Goal: Use online tool/utility: Utilize a website feature to perform a specific function

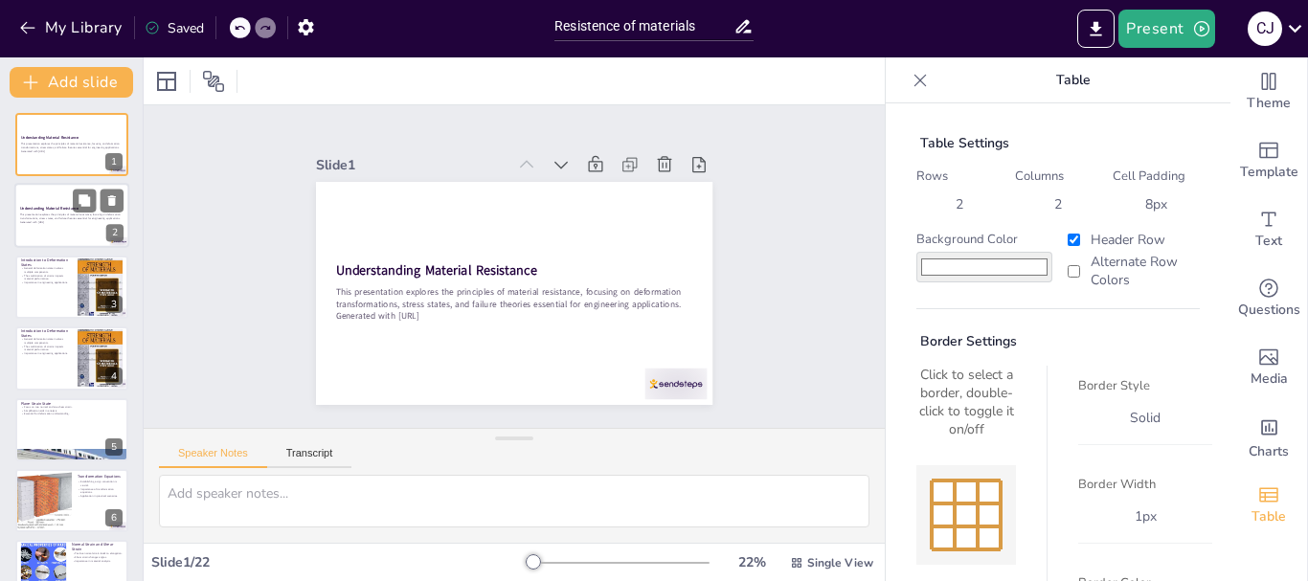
checkbox input "true"
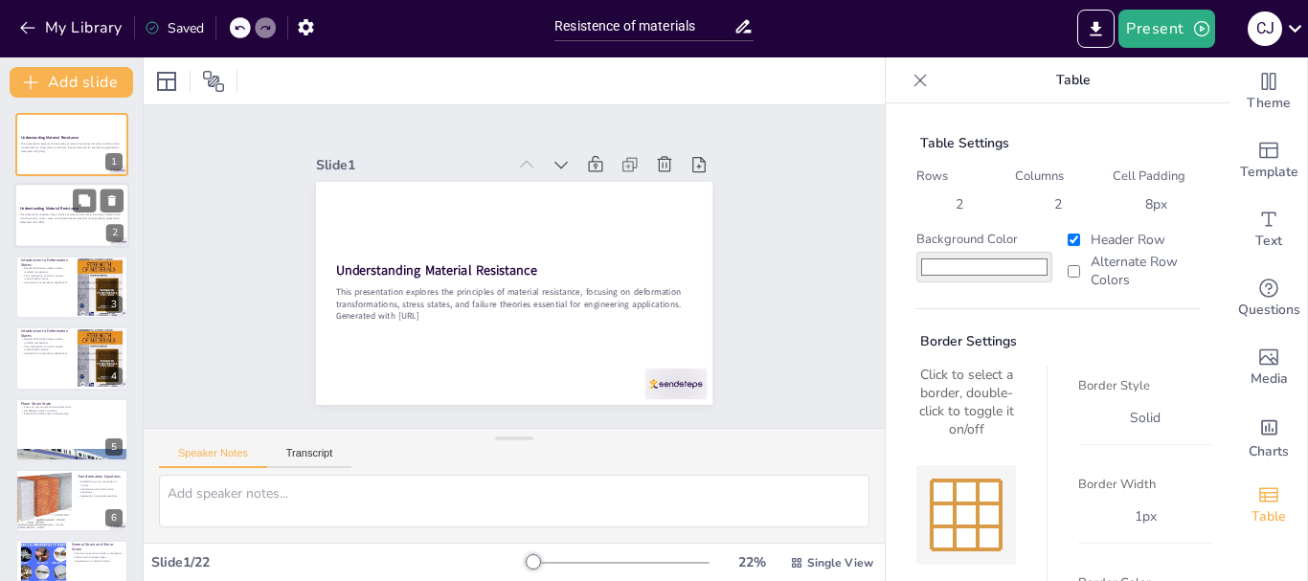
checkbox input "true"
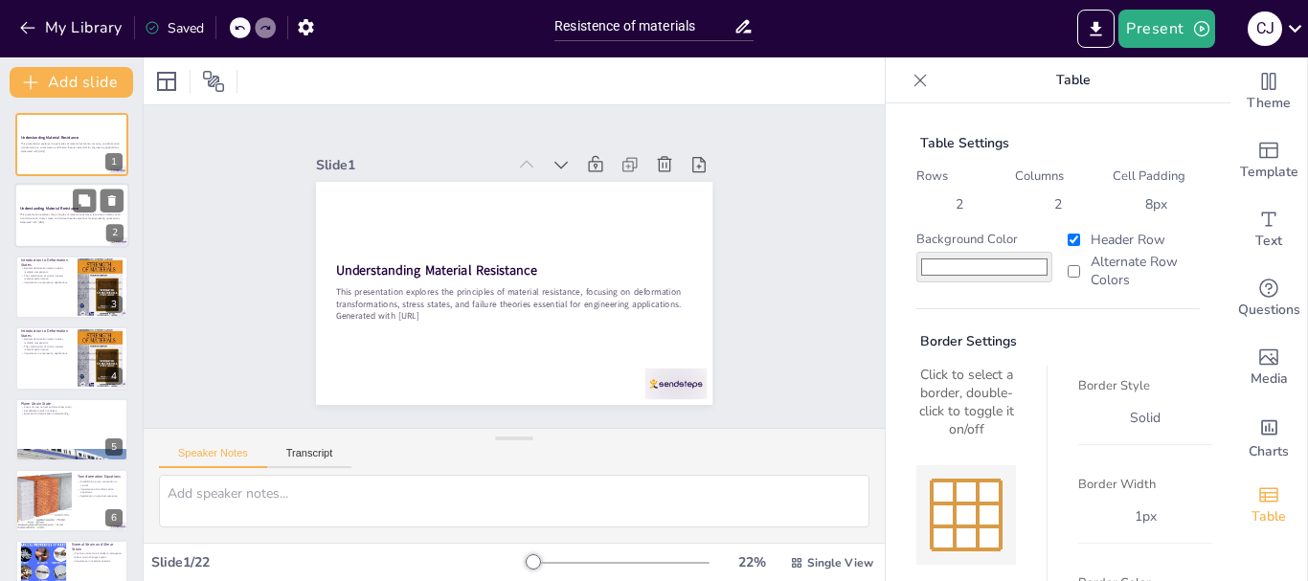
checkbox input "true"
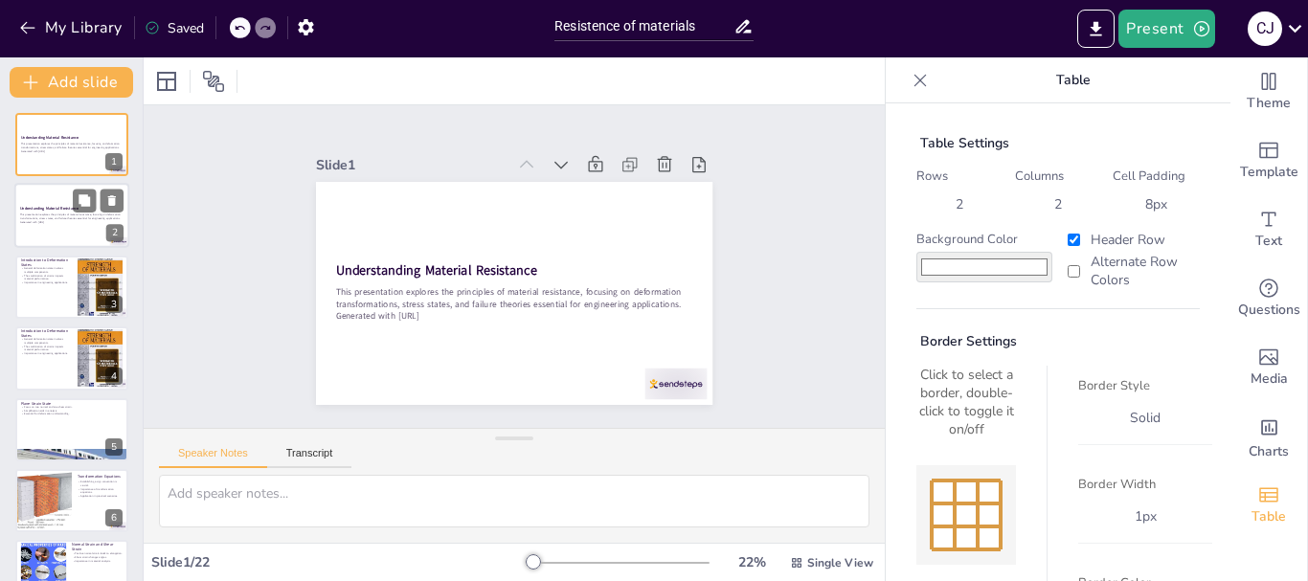
checkbox input "true"
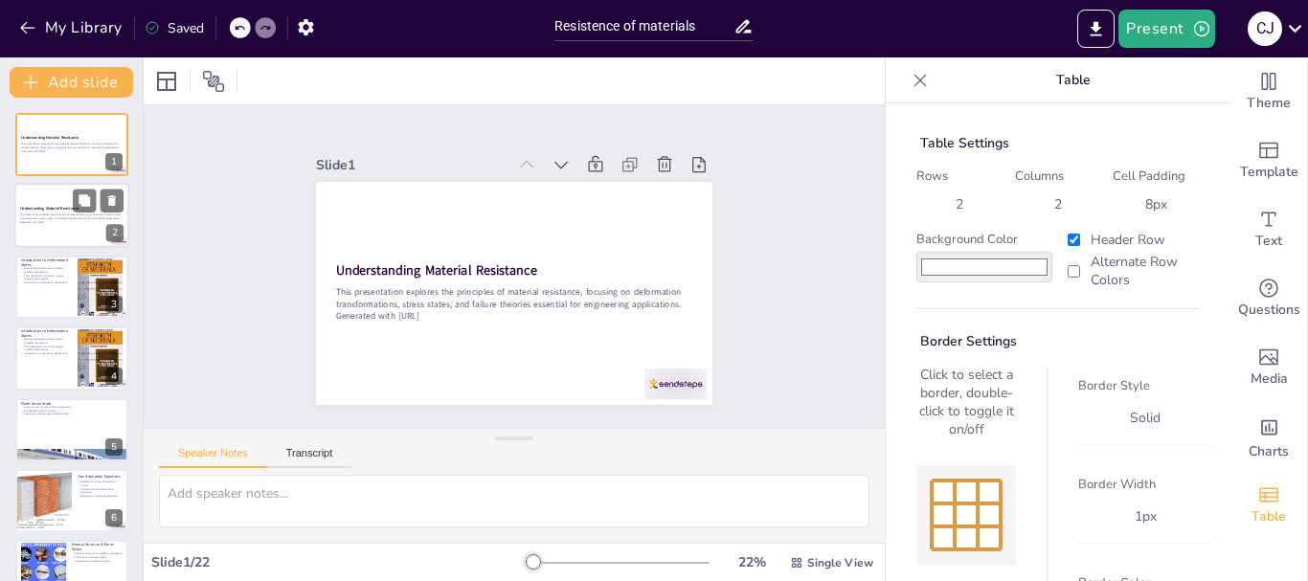
checkbox input "true"
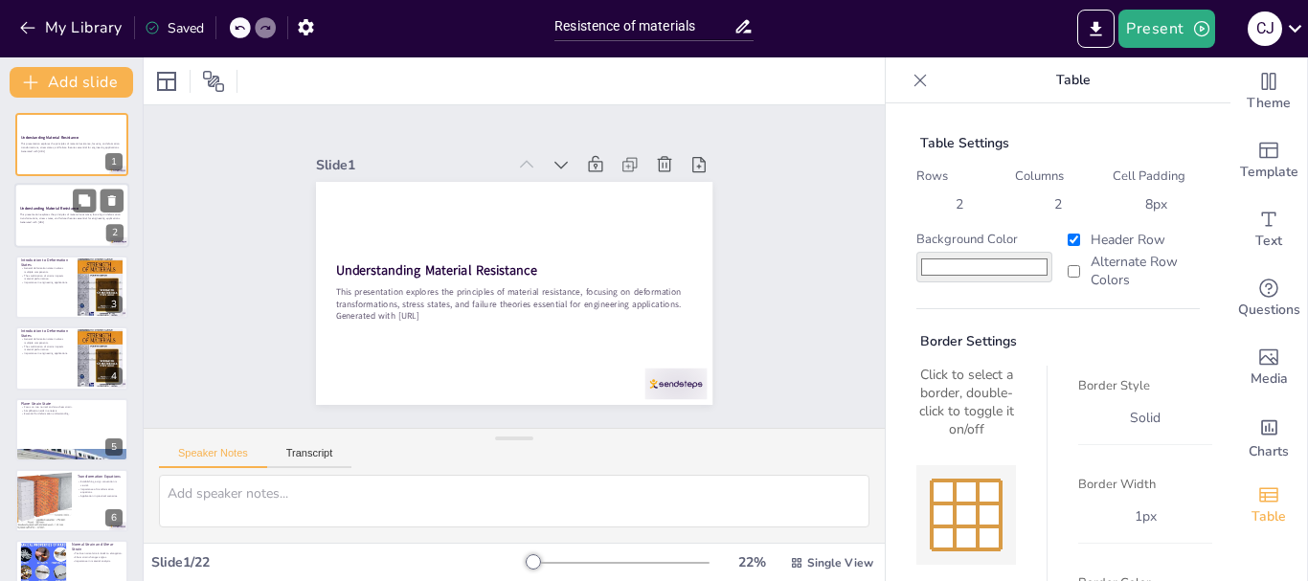
checkbox input "true"
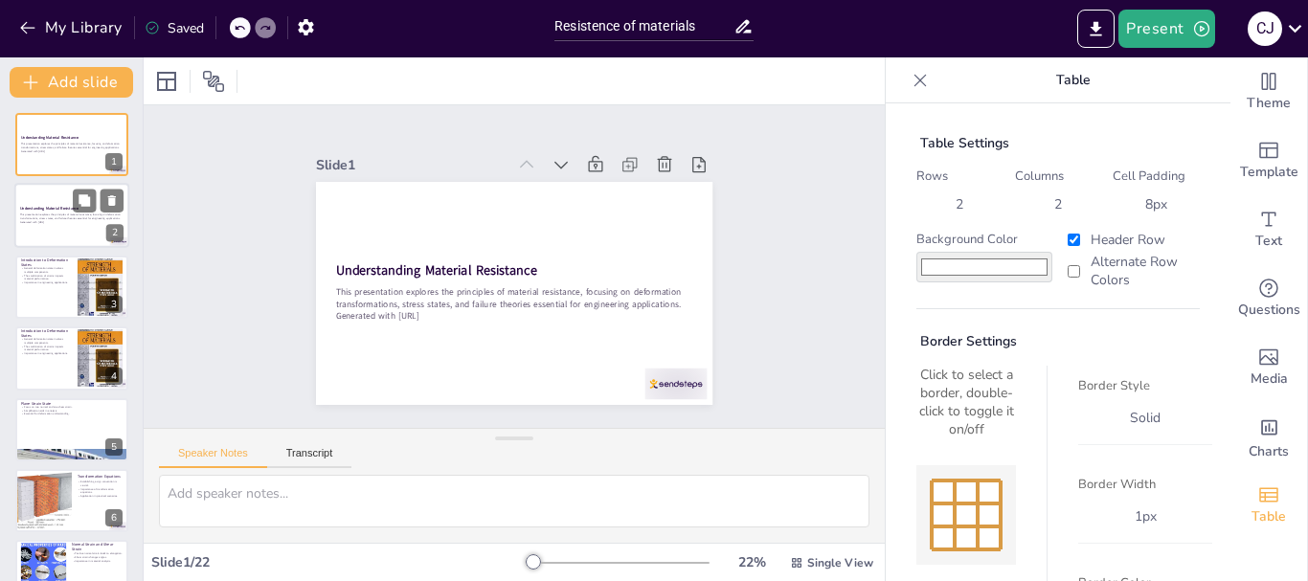
click at [89, 223] on p "Generated with [URL]" at bounding box center [71, 223] width 103 height 4
checkbox input "true"
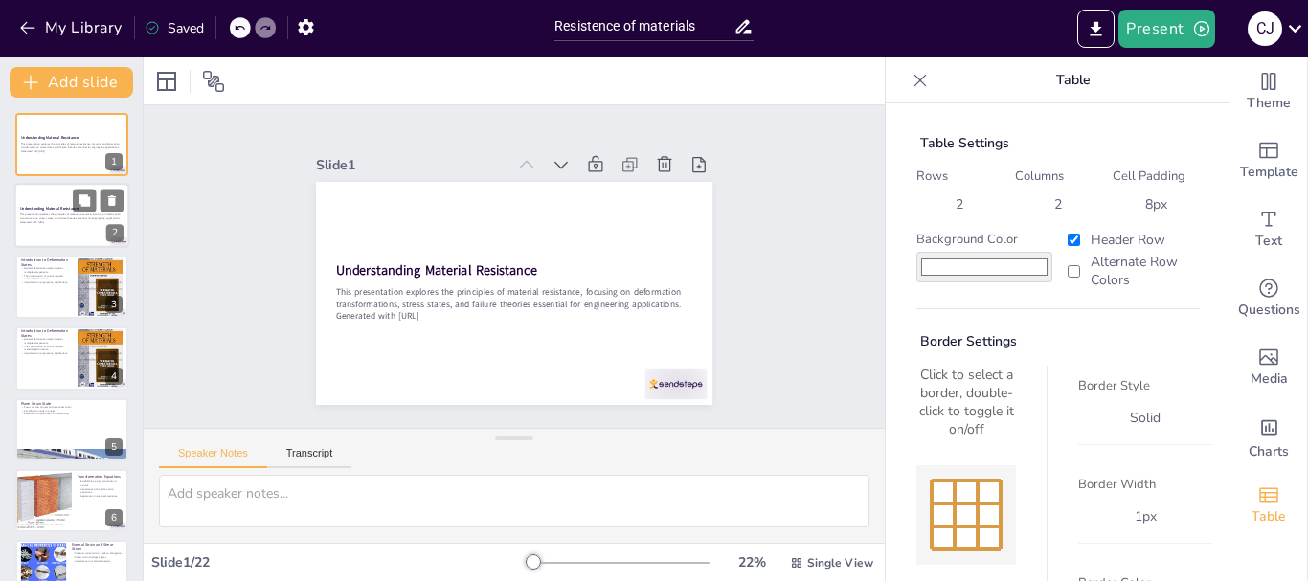
checkbox input "true"
click at [89, 223] on p "Generated with [URL]" at bounding box center [71, 223] width 103 height 4
checkbox input "true"
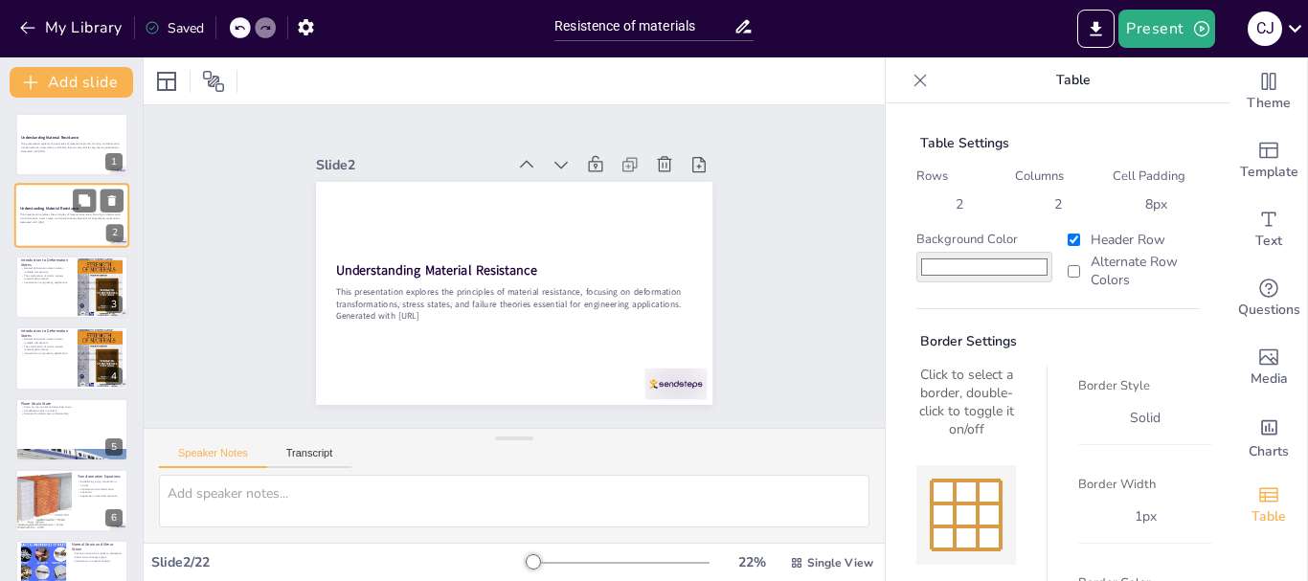
checkbox input "true"
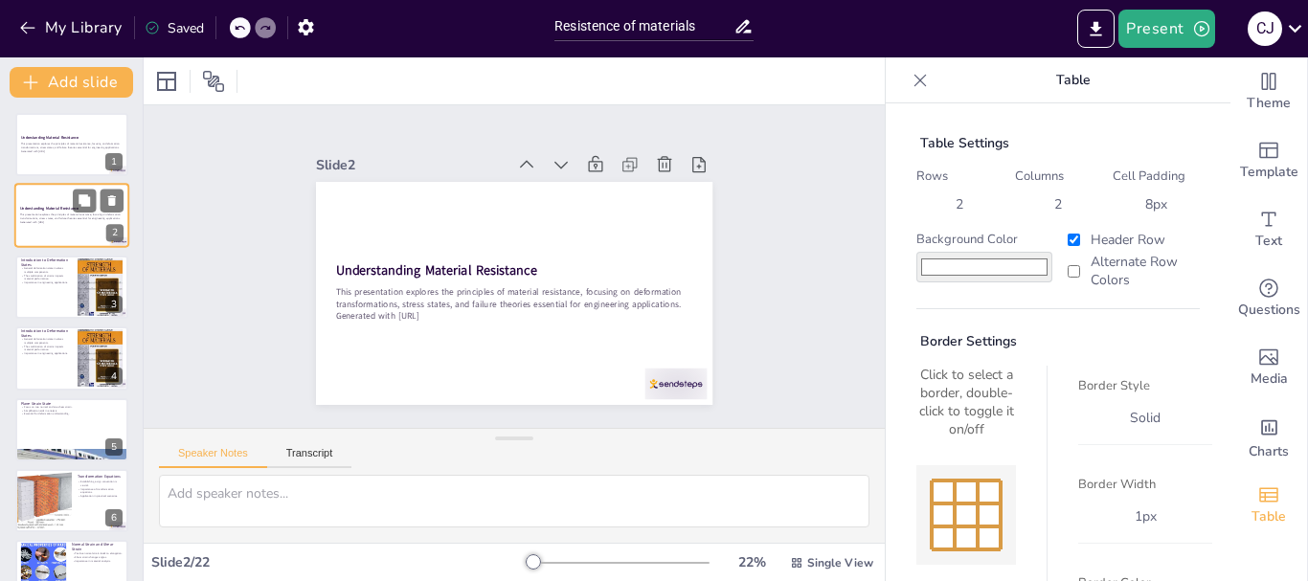
checkbox input "true"
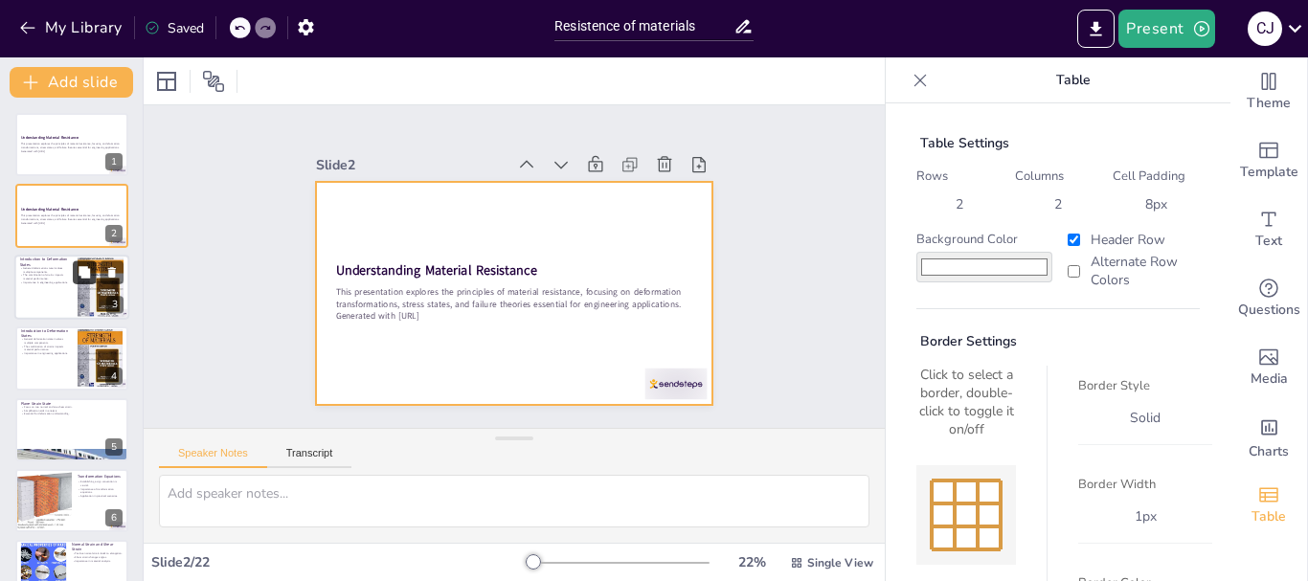
checkbox input "true"
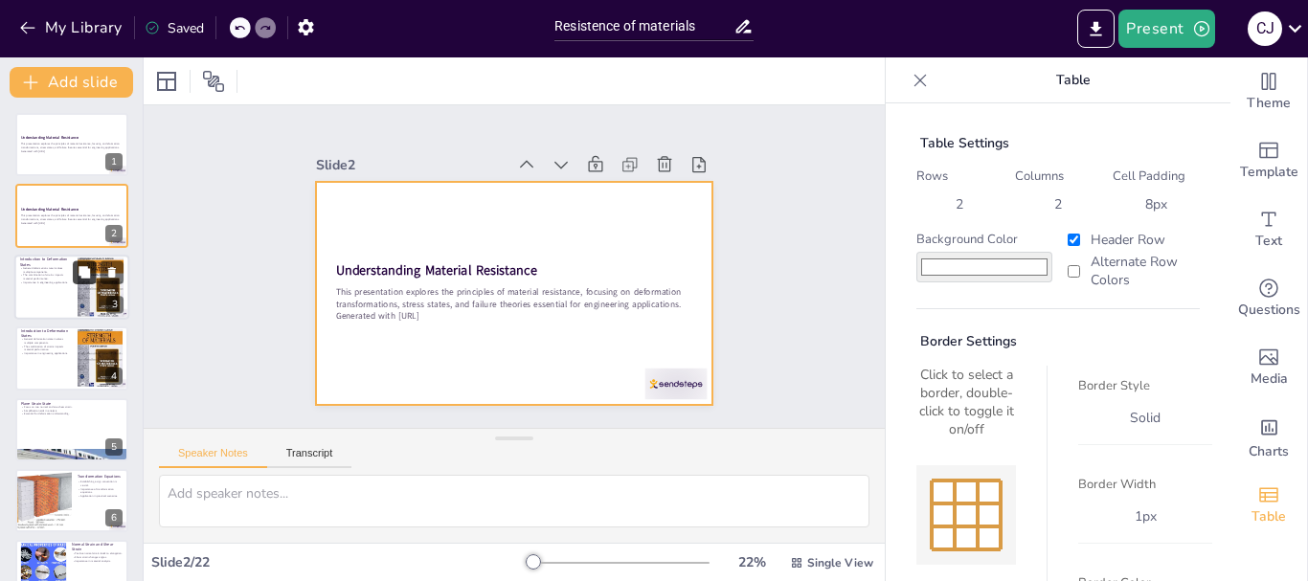
checkbox input "true"
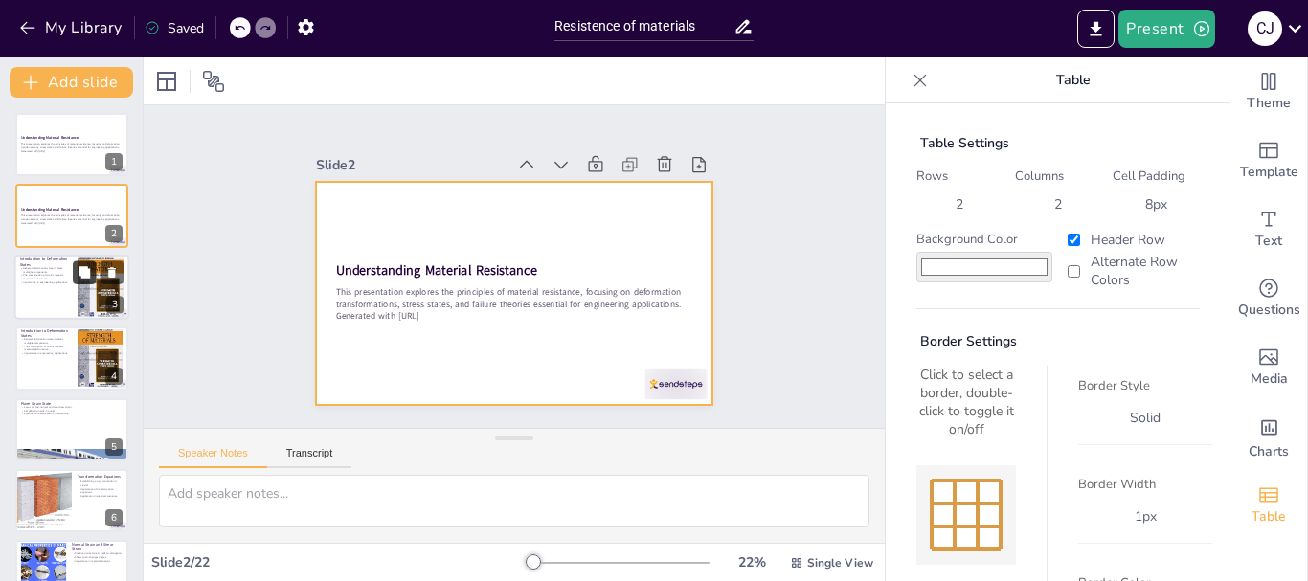
checkbox input "true"
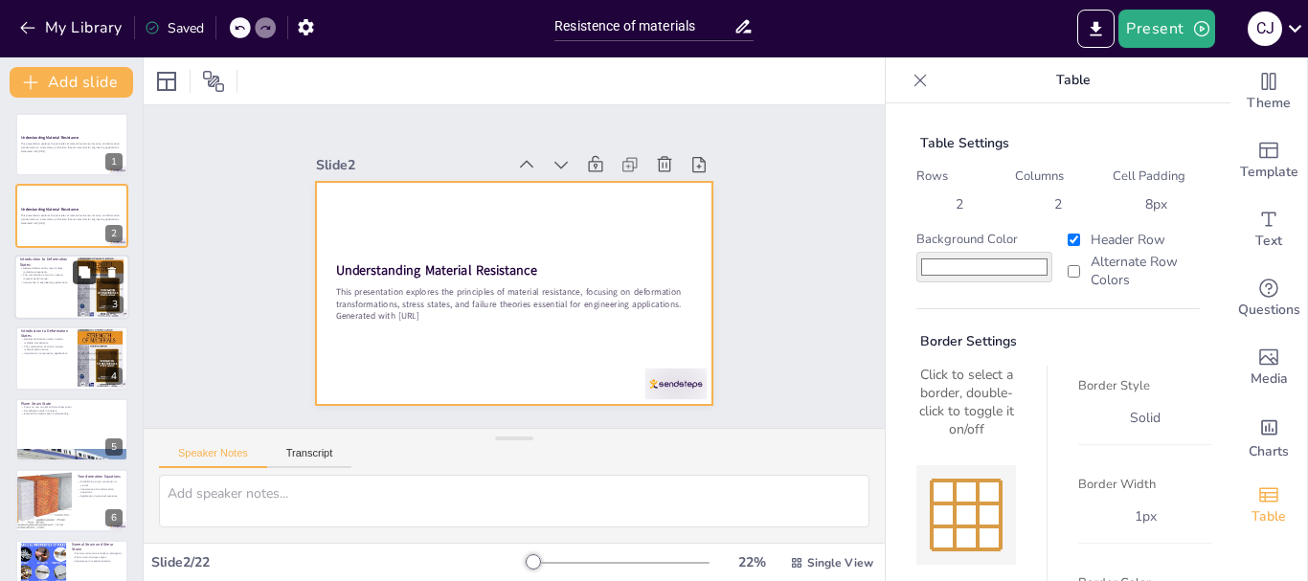
checkbox input "true"
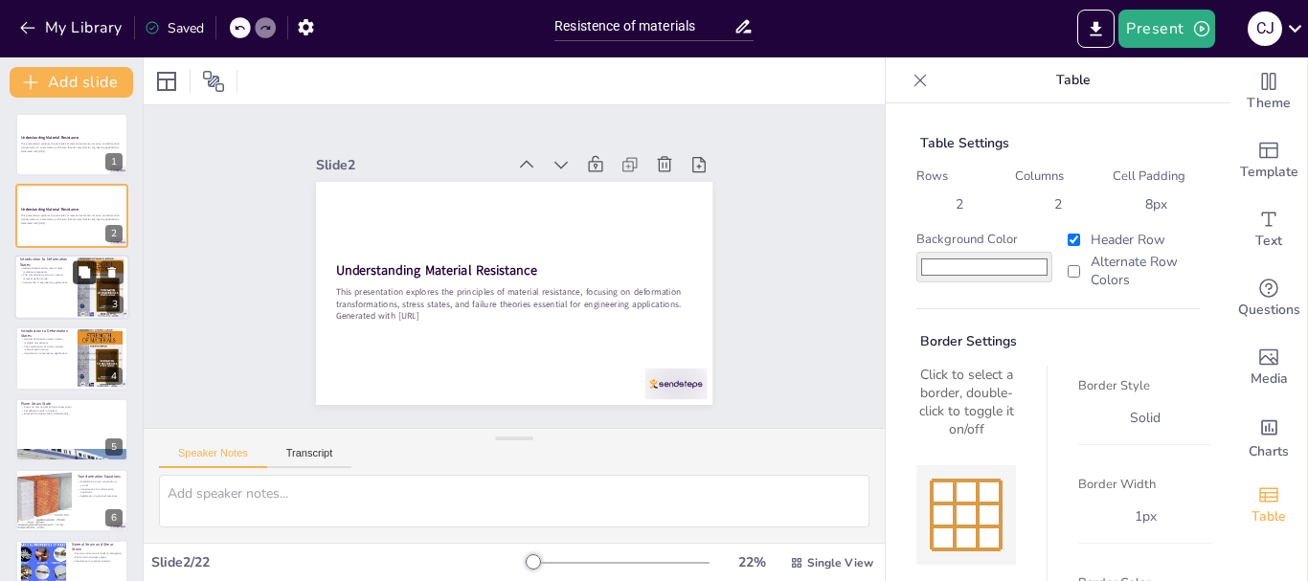
click at [93, 274] on button at bounding box center [84, 272] width 23 height 23
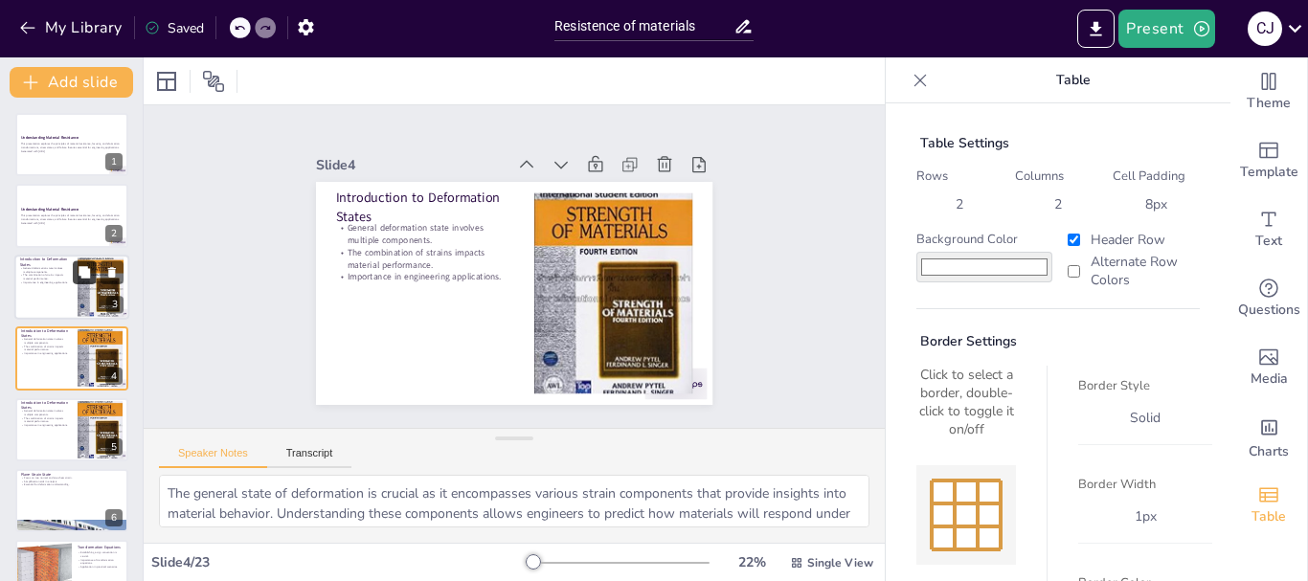
checkbox input "true"
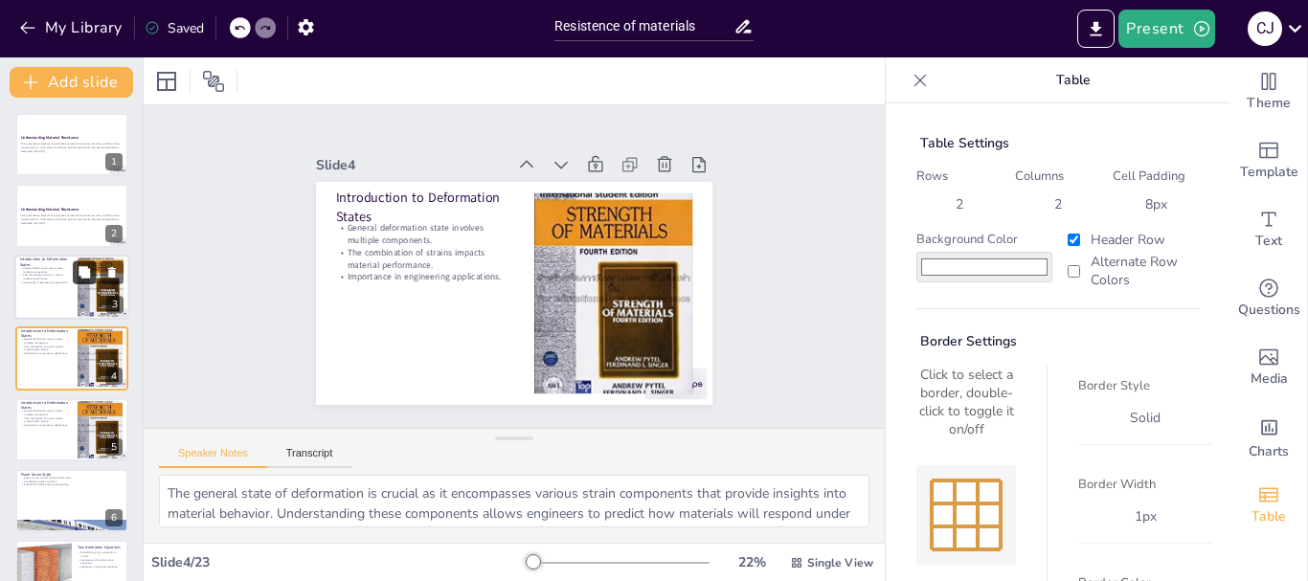
checkbox input "true"
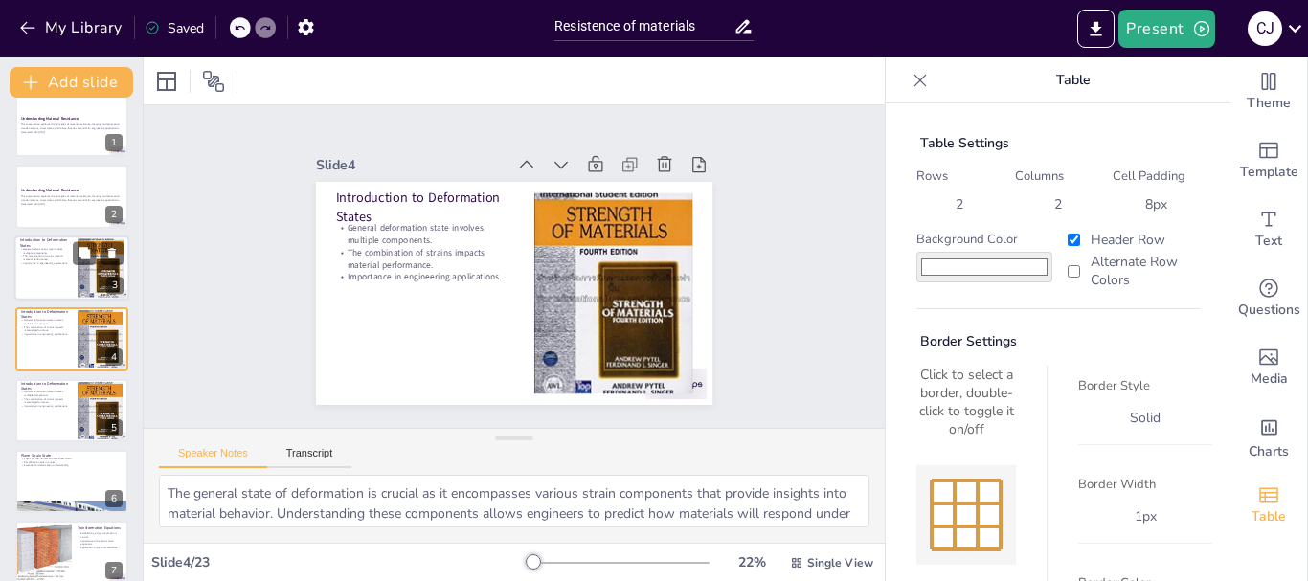
checkbox input "true"
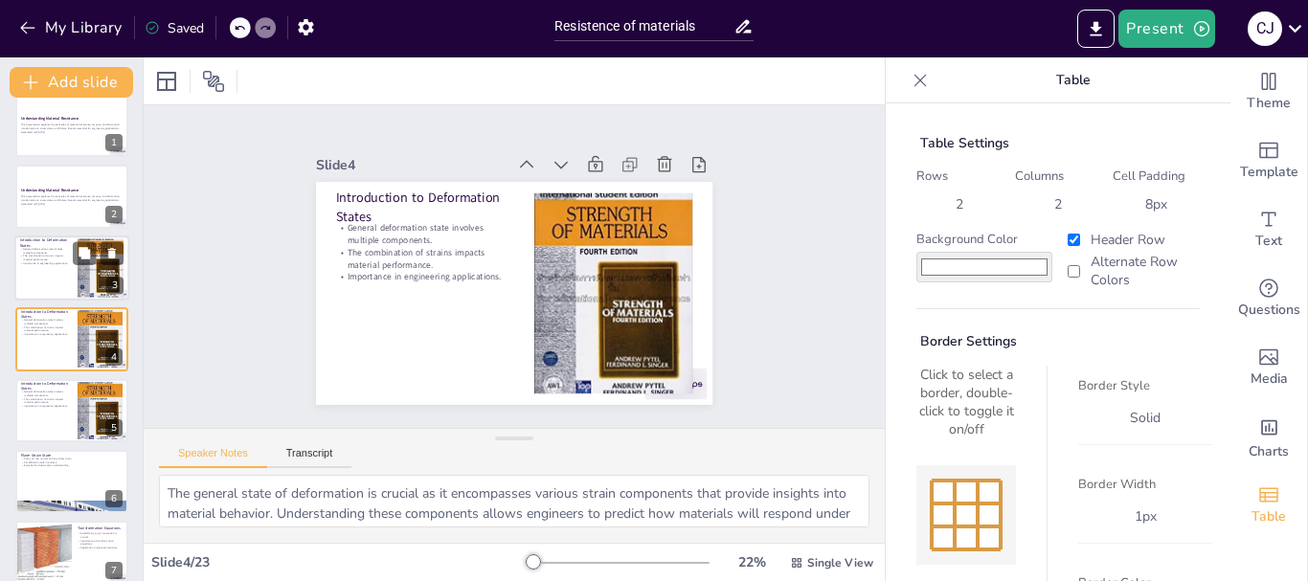
checkbox input "true"
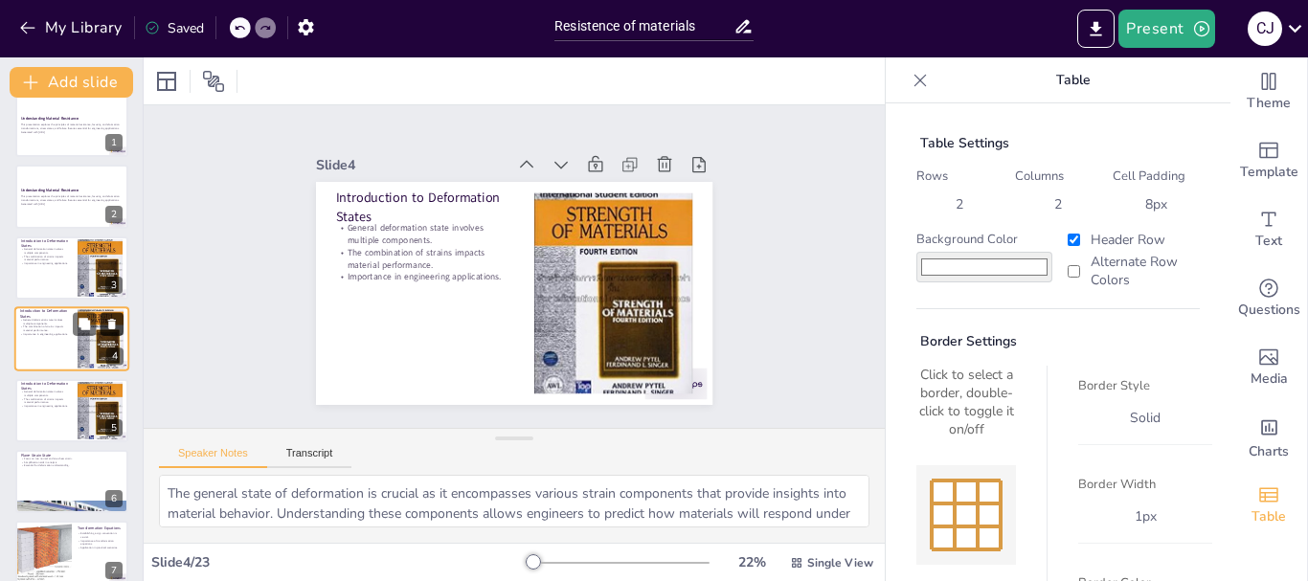
checkbox input "true"
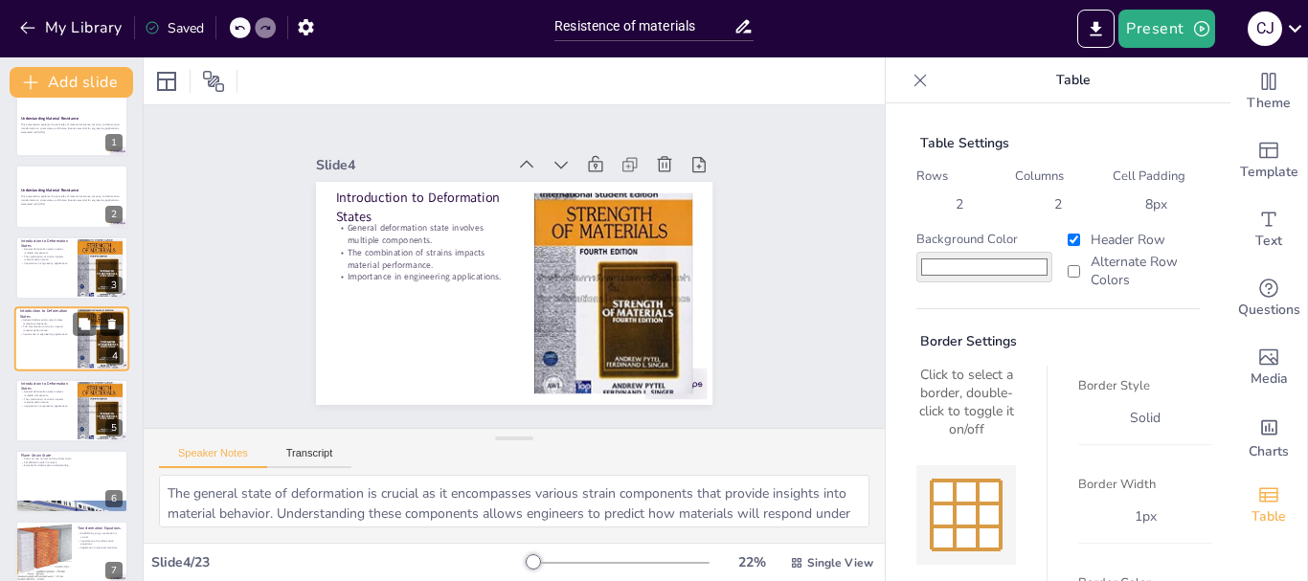
checkbox input "true"
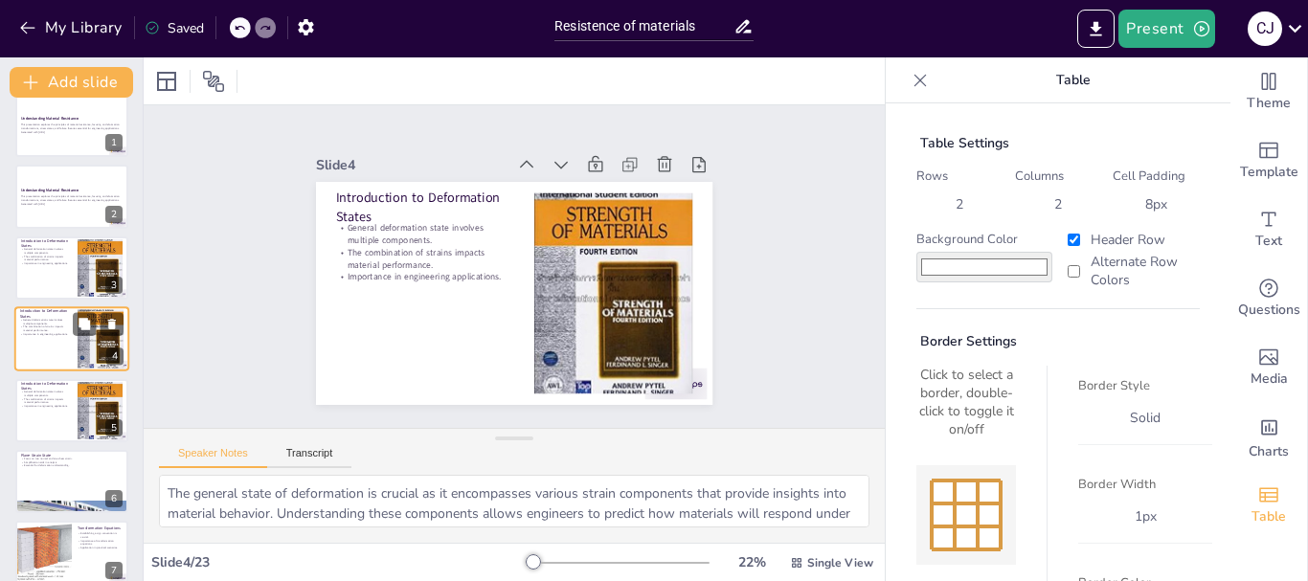
checkbox input "true"
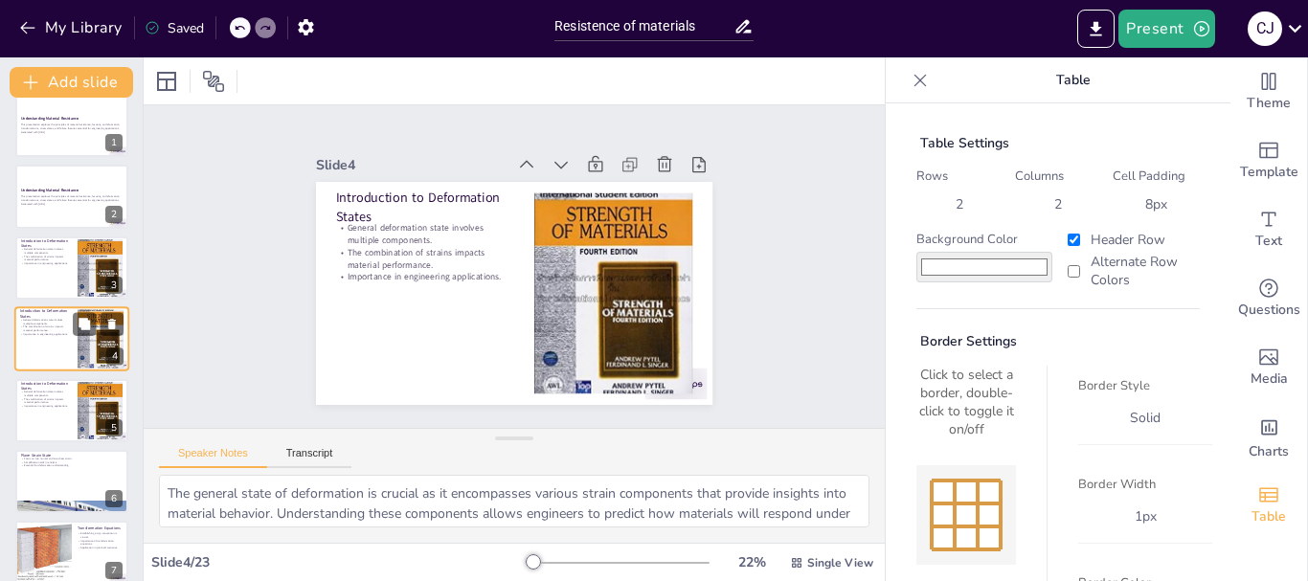
checkbox input "true"
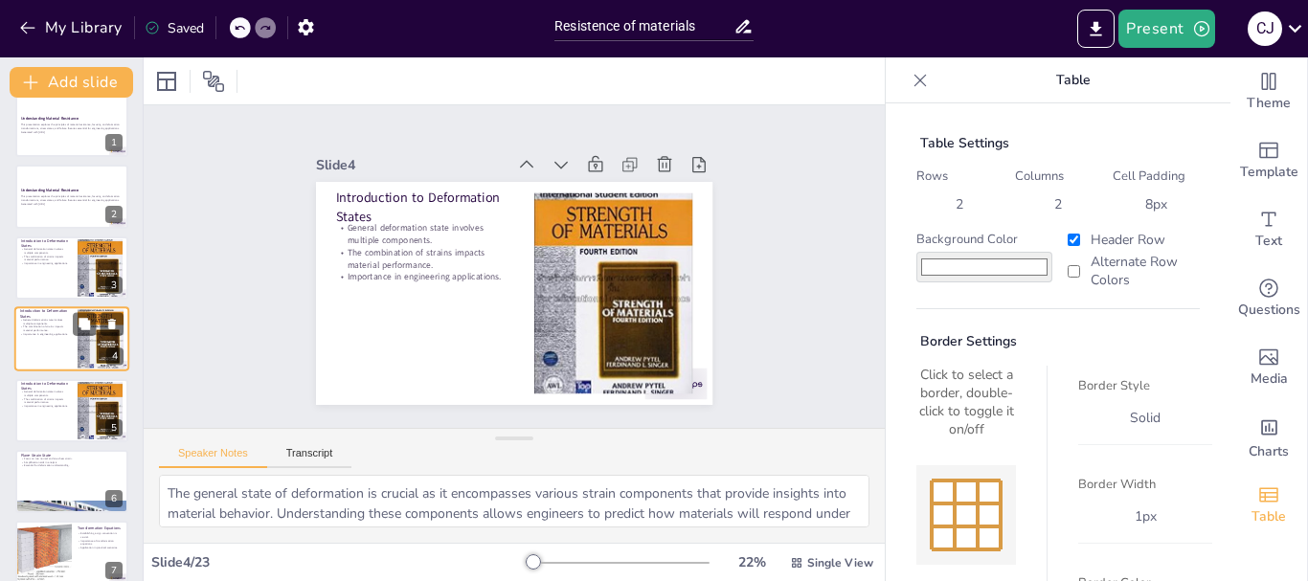
checkbox input "true"
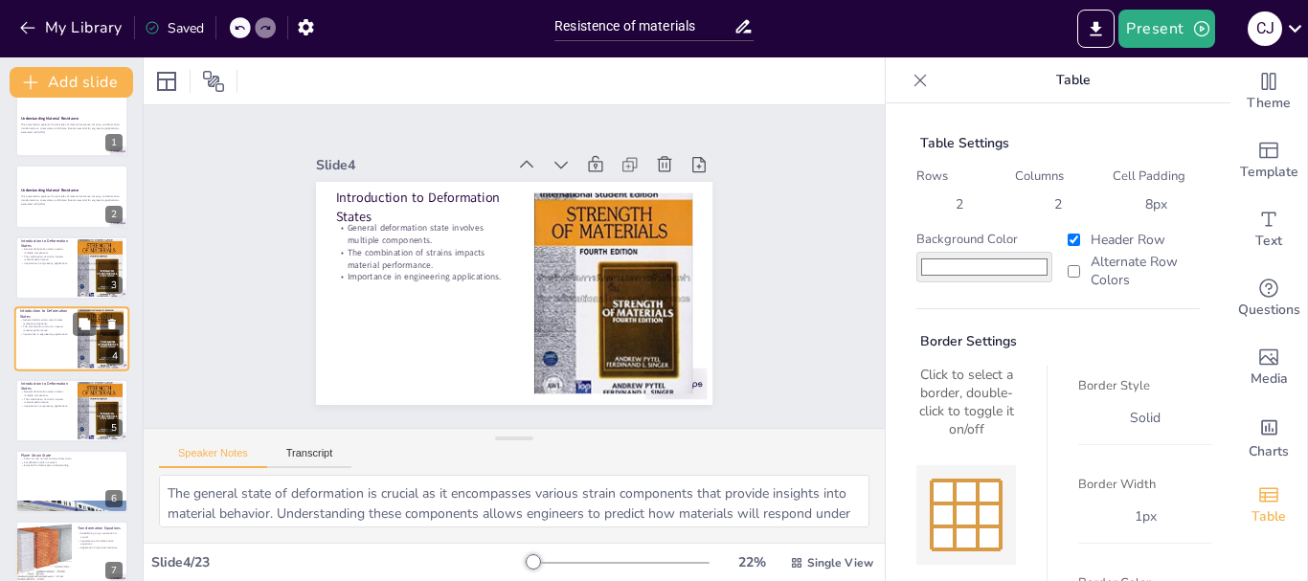
checkbox input "true"
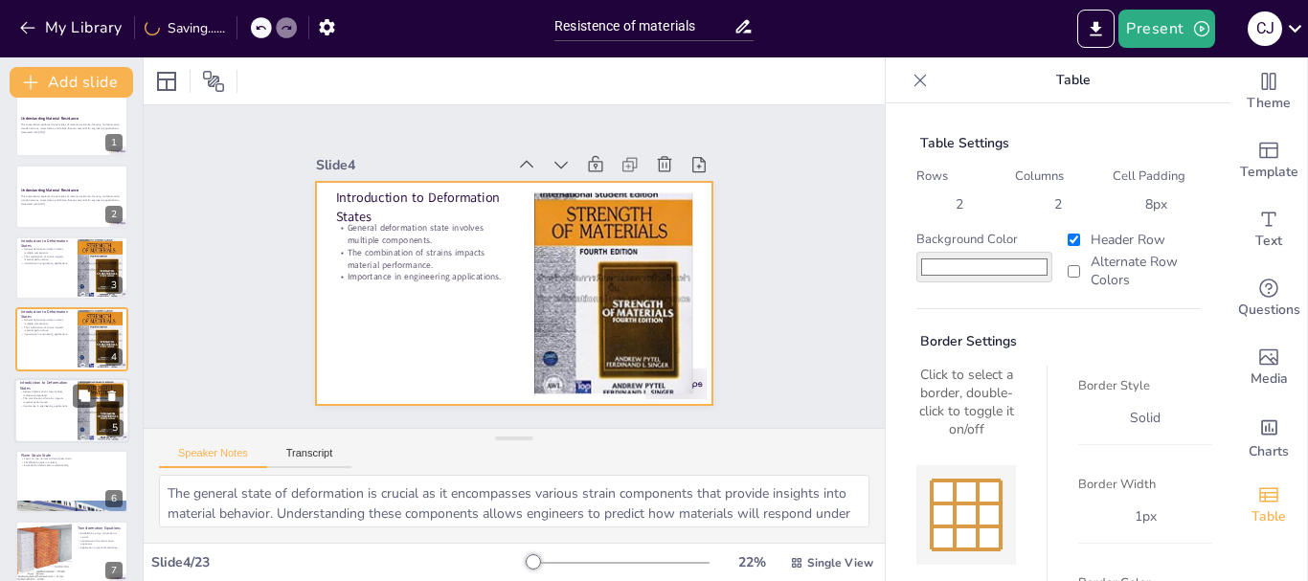
checkbox input "true"
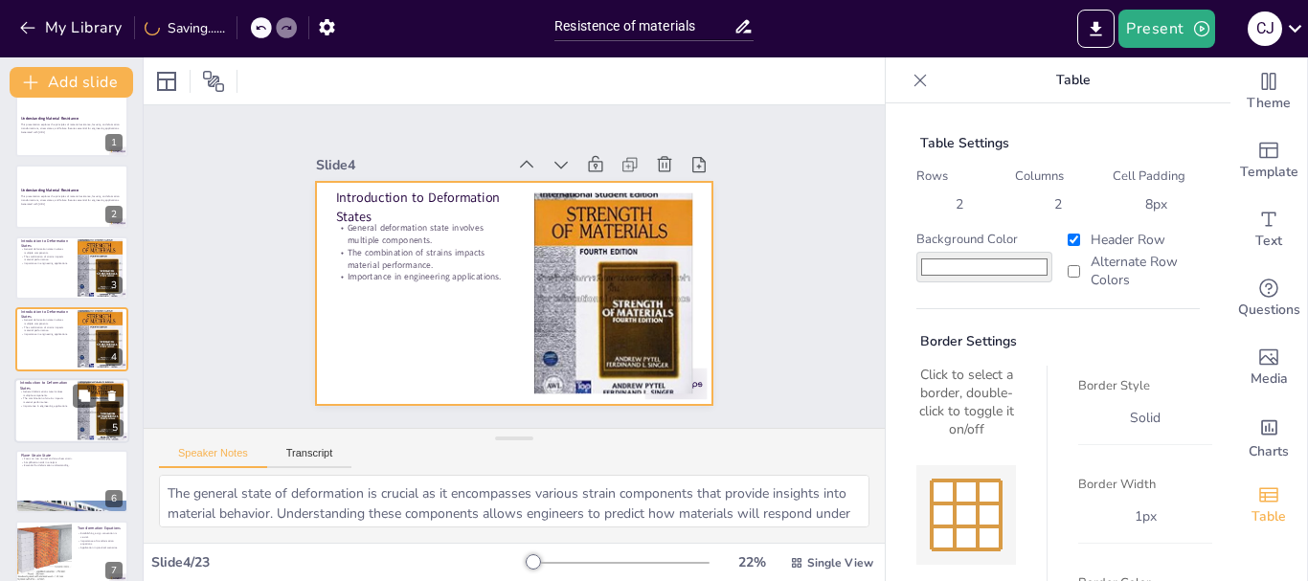
checkbox input "true"
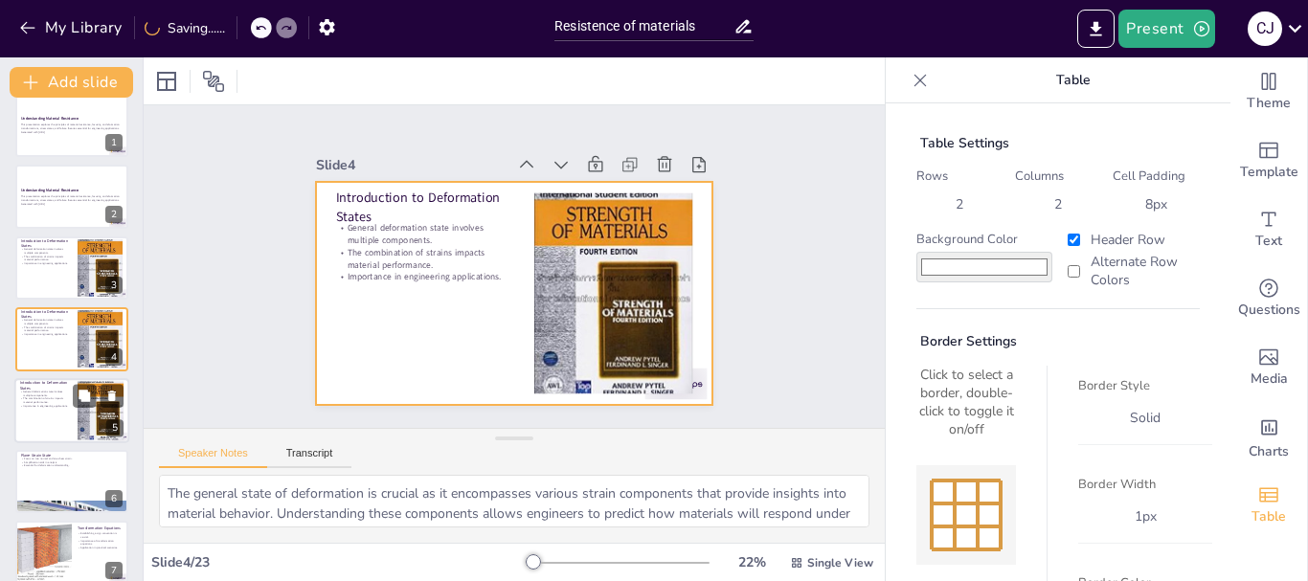
checkbox input "true"
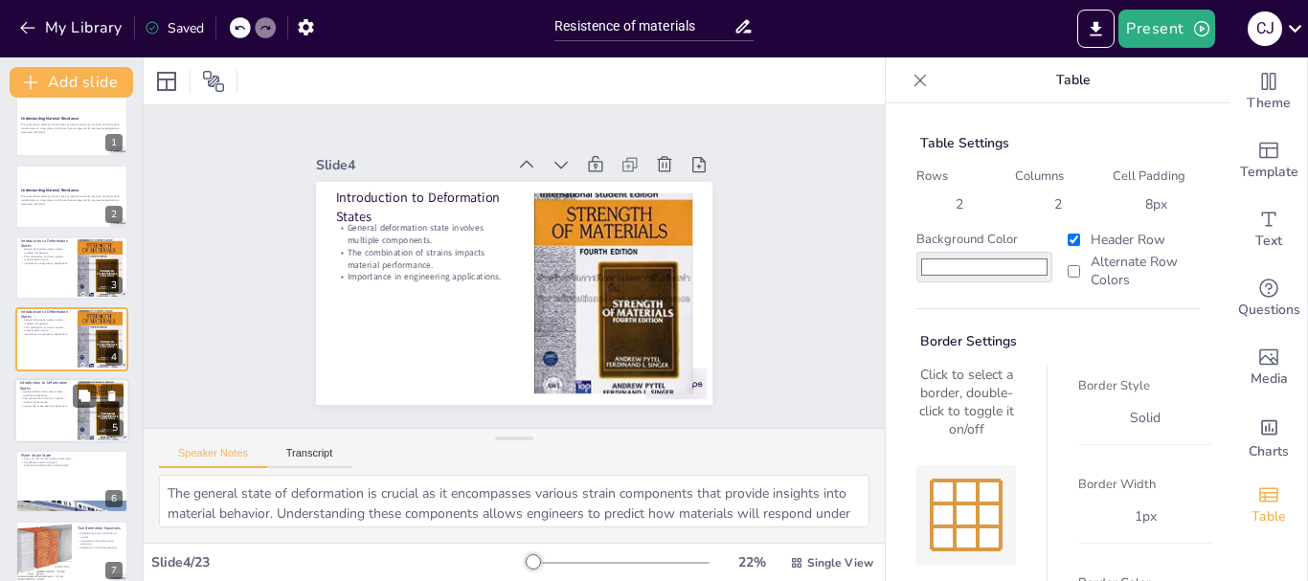
checkbox input "true"
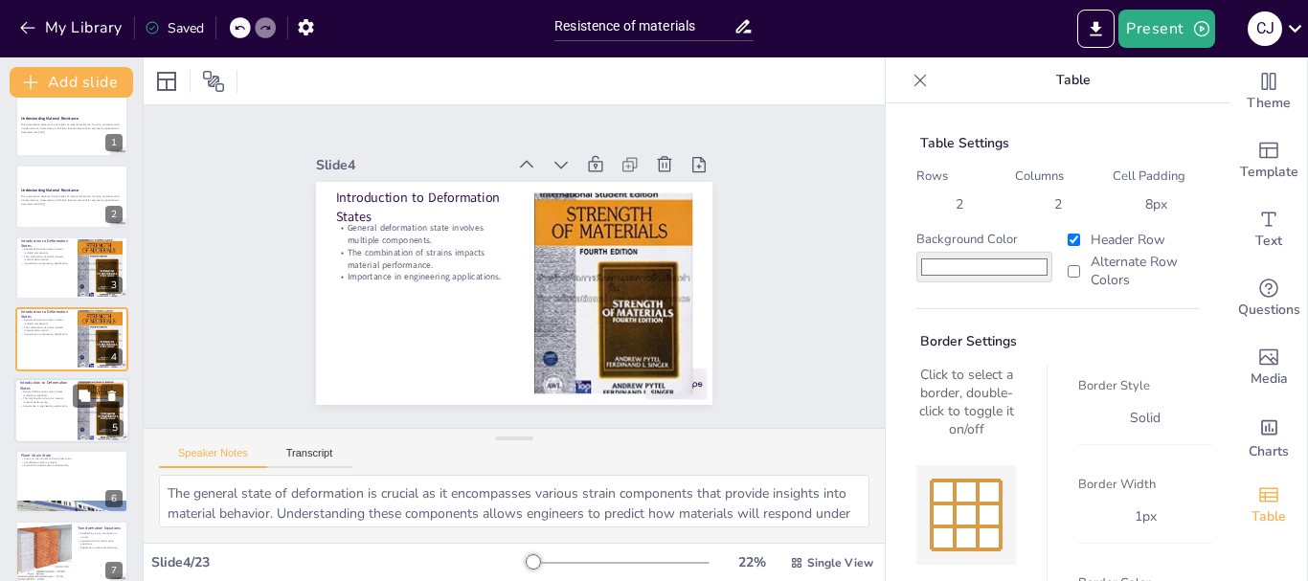
checkbox input "true"
click at [122, 412] on div at bounding box center [101, 410] width 46 height 69
checkbox input "true"
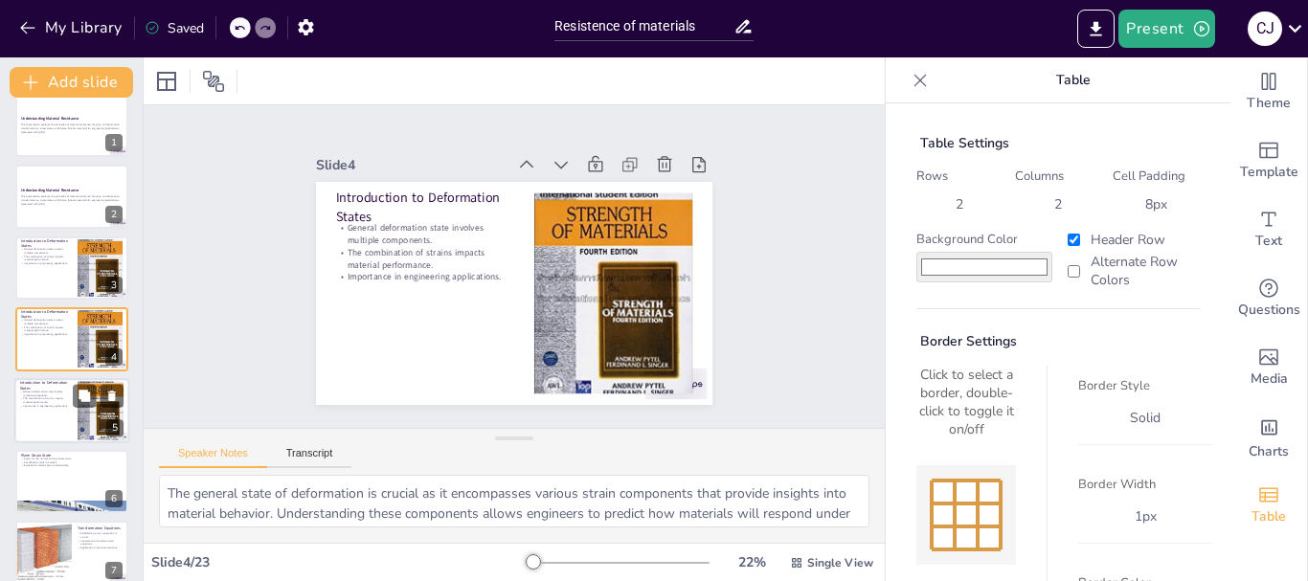
checkbox input "true"
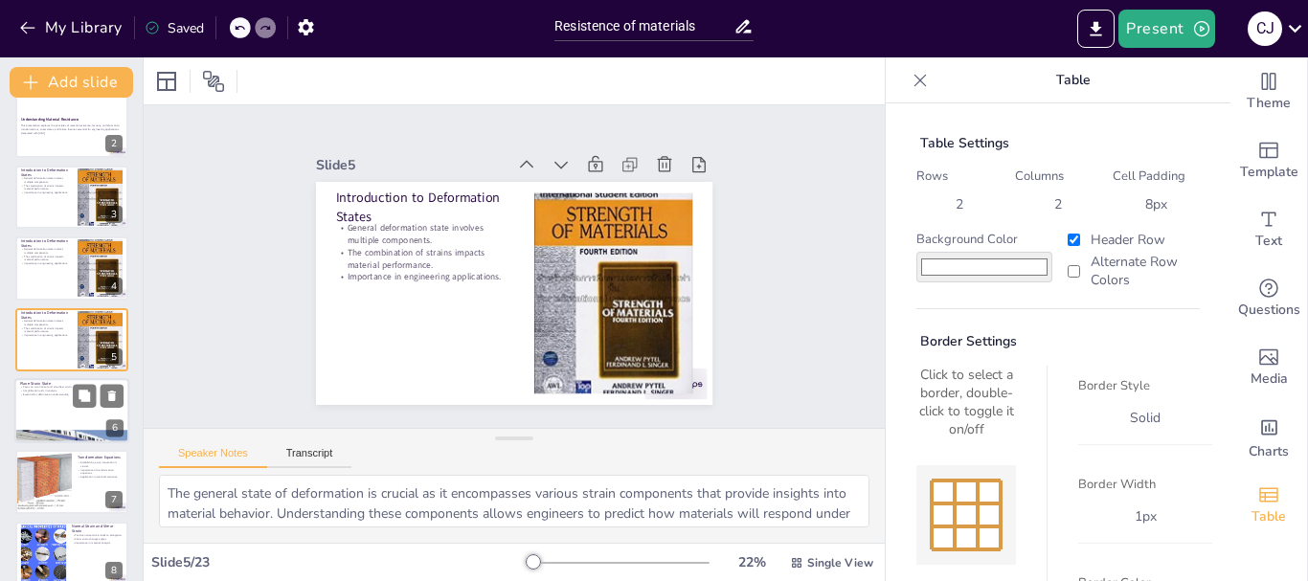
checkbox input "true"
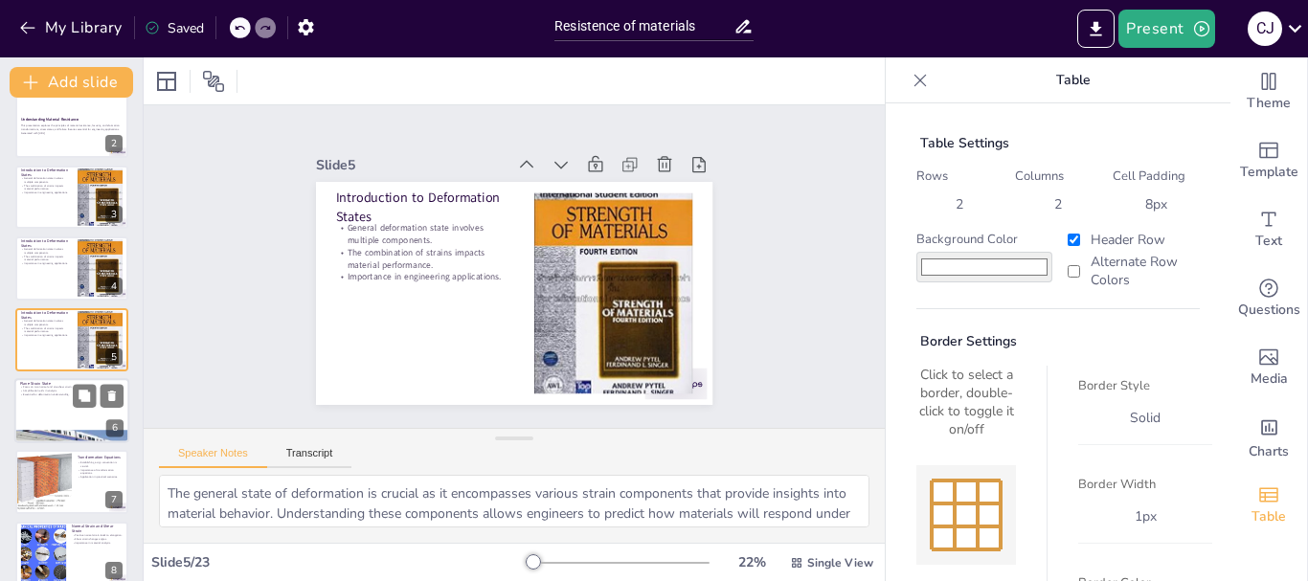
checkbox input "true"
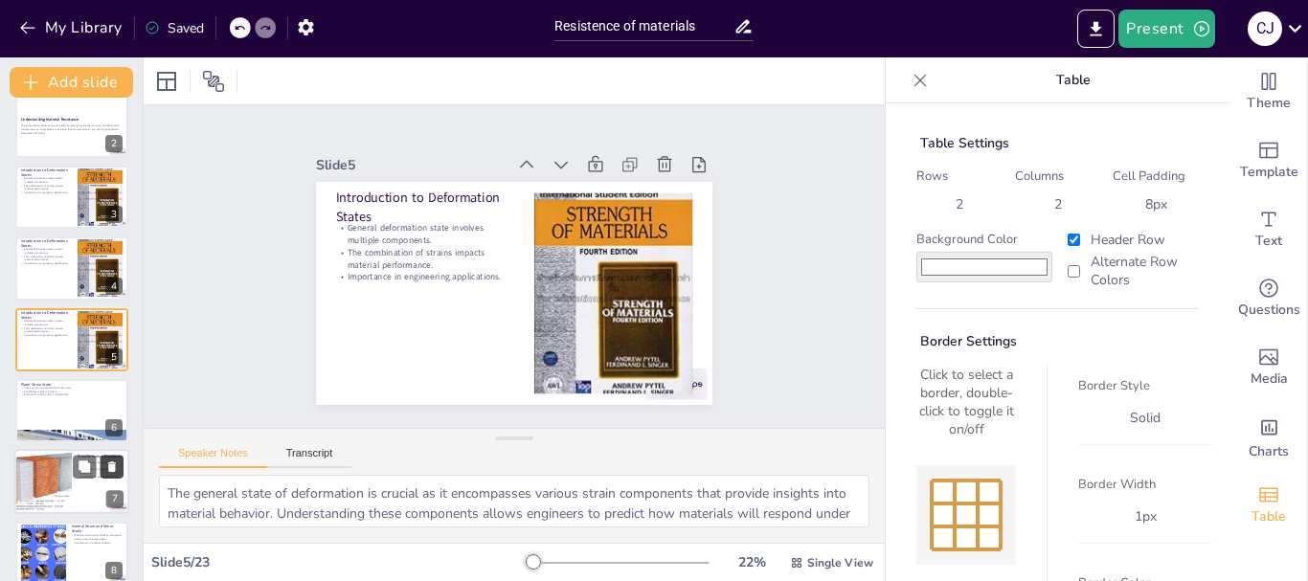
checkbox input "true"
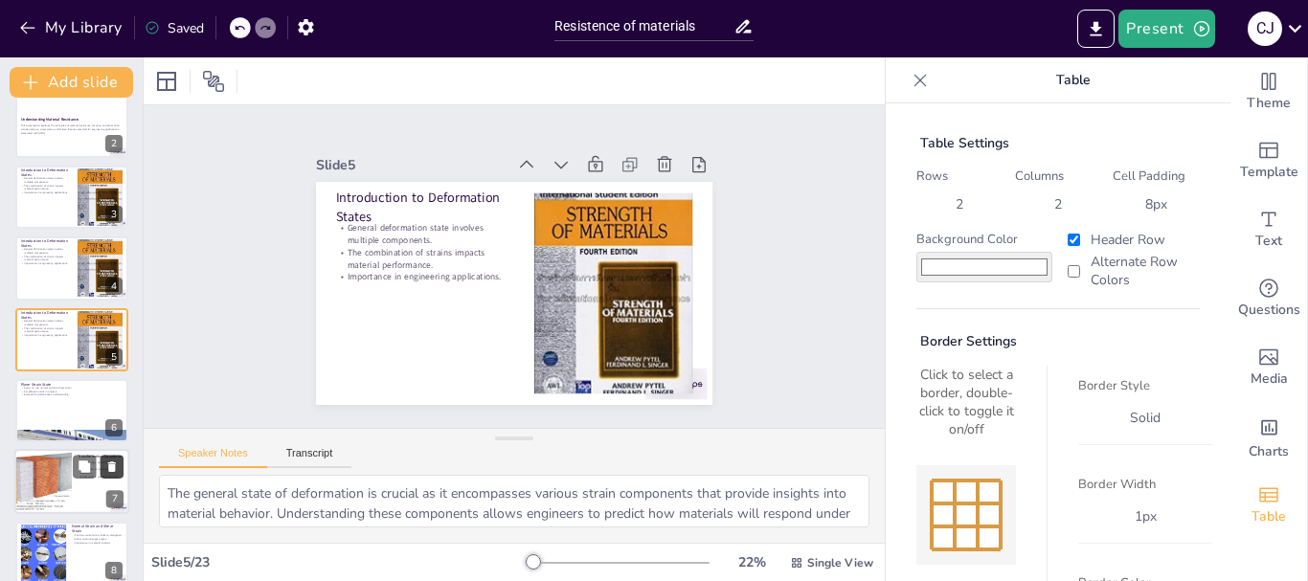
checkbox input "true"
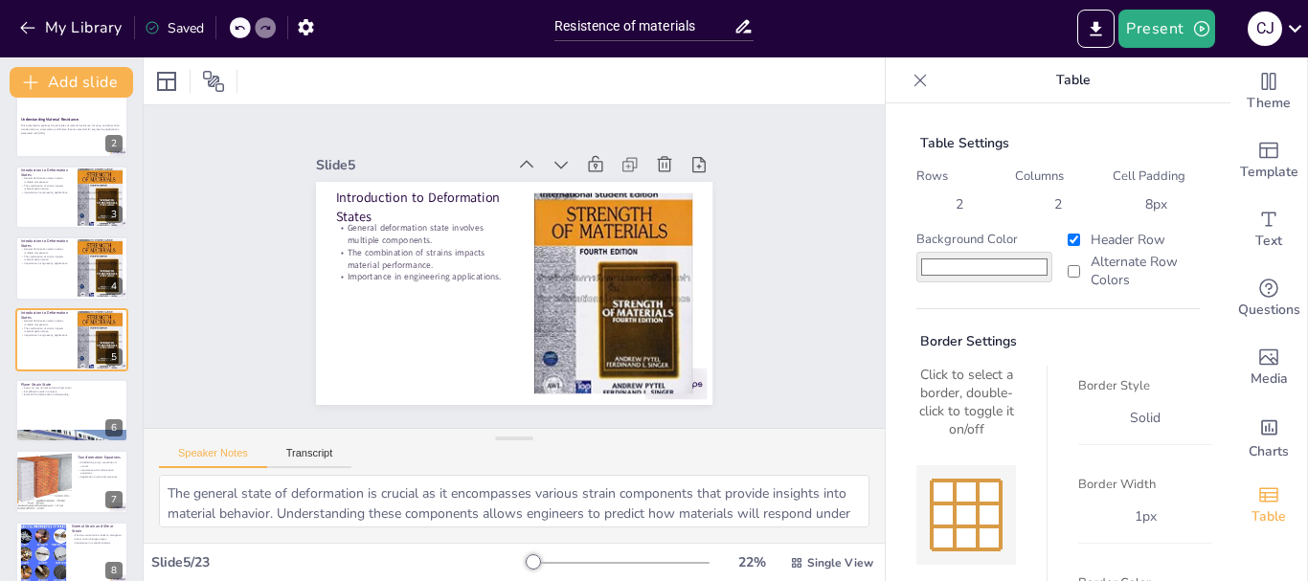
checkbox input "true"
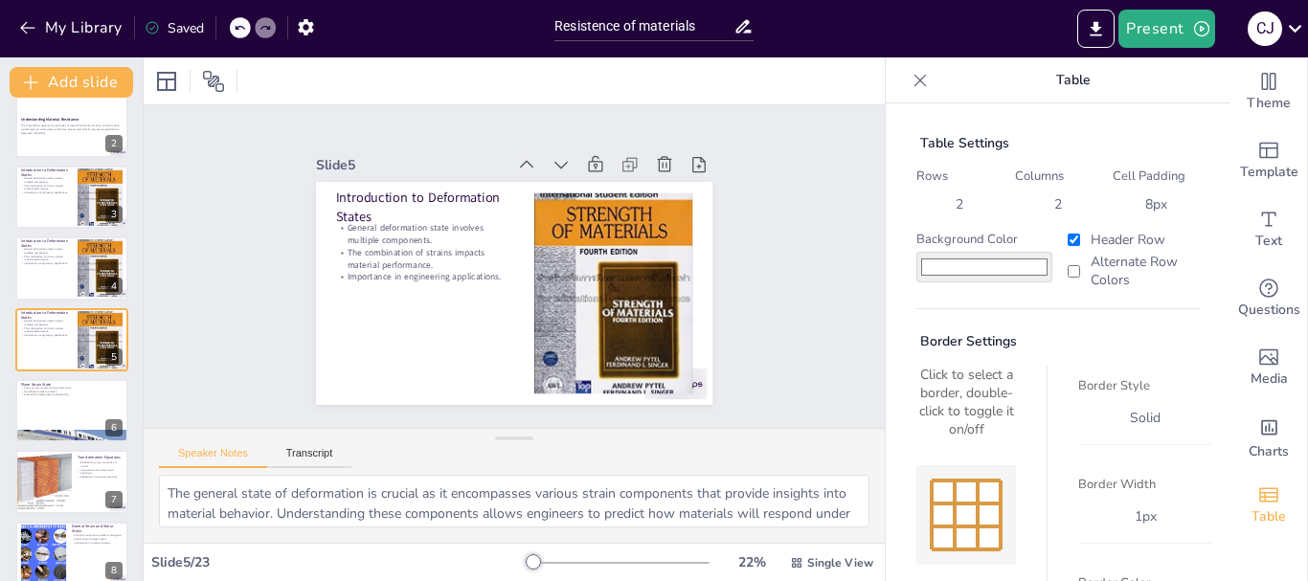
checkbox input "true"
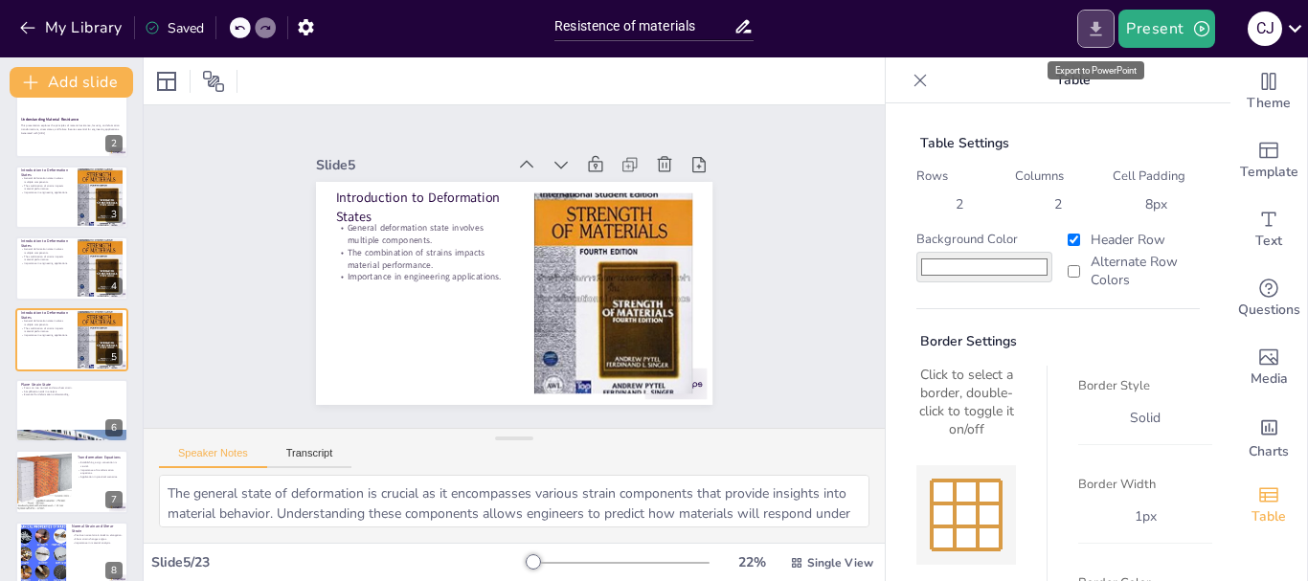
click at [1104, 36] on icon "Export to PowerPoint" at bounding box center [1096, 29] width 20 height 20
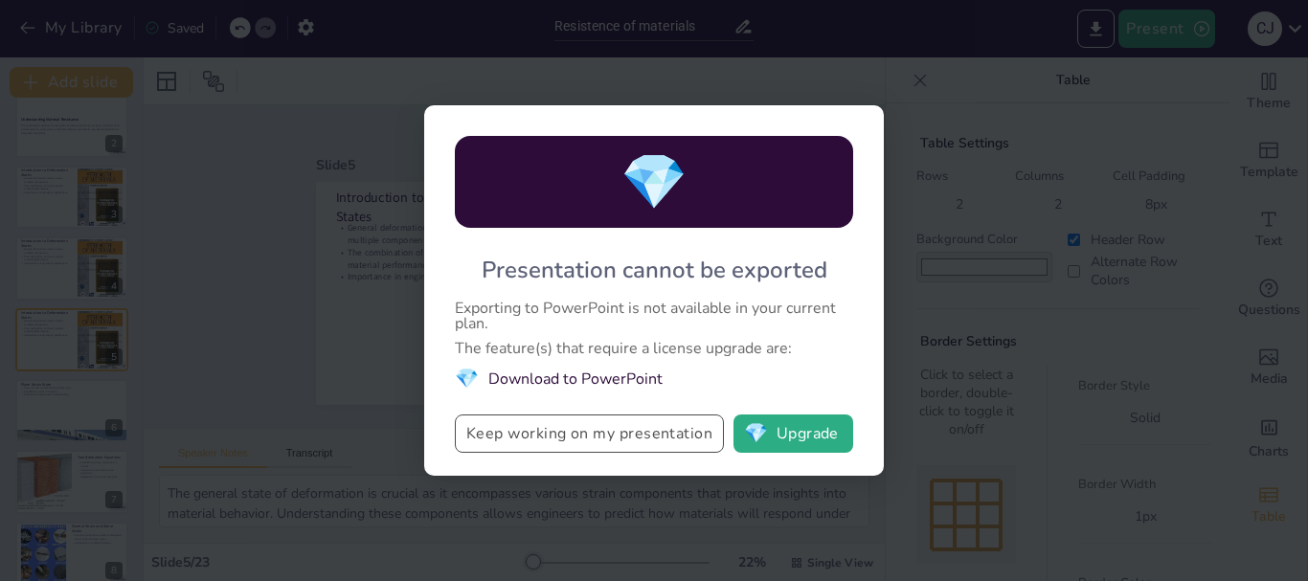
click at [583, 434] on button "Keep working on my presentation" at bounding box center [589, 434] width 269 height 38
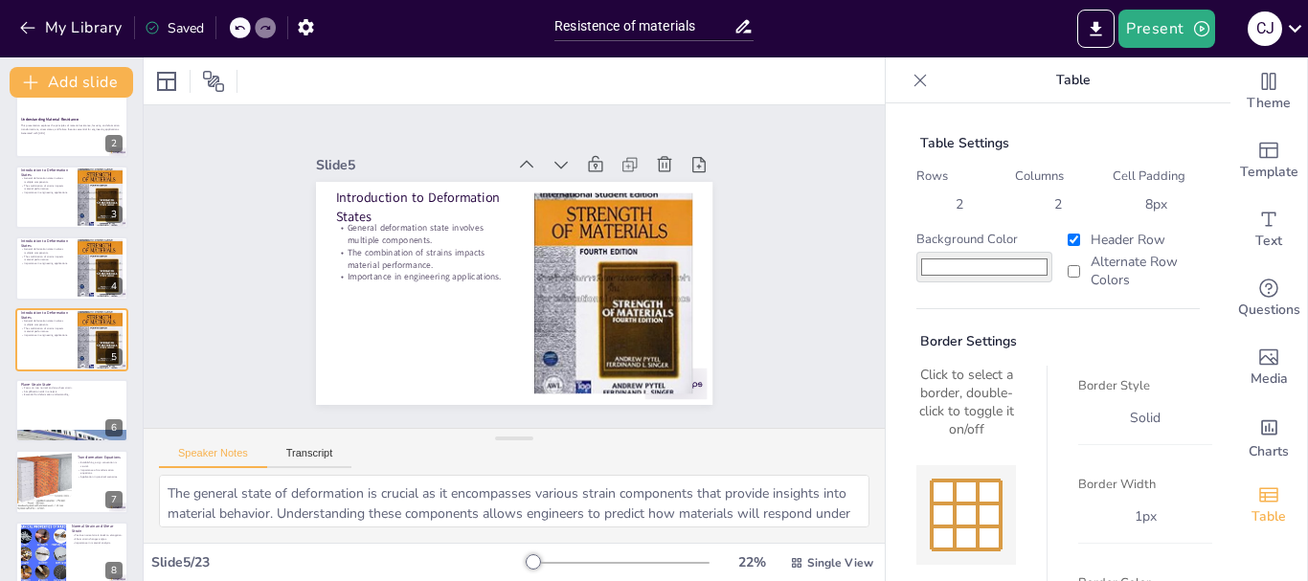
checkbox input "true"
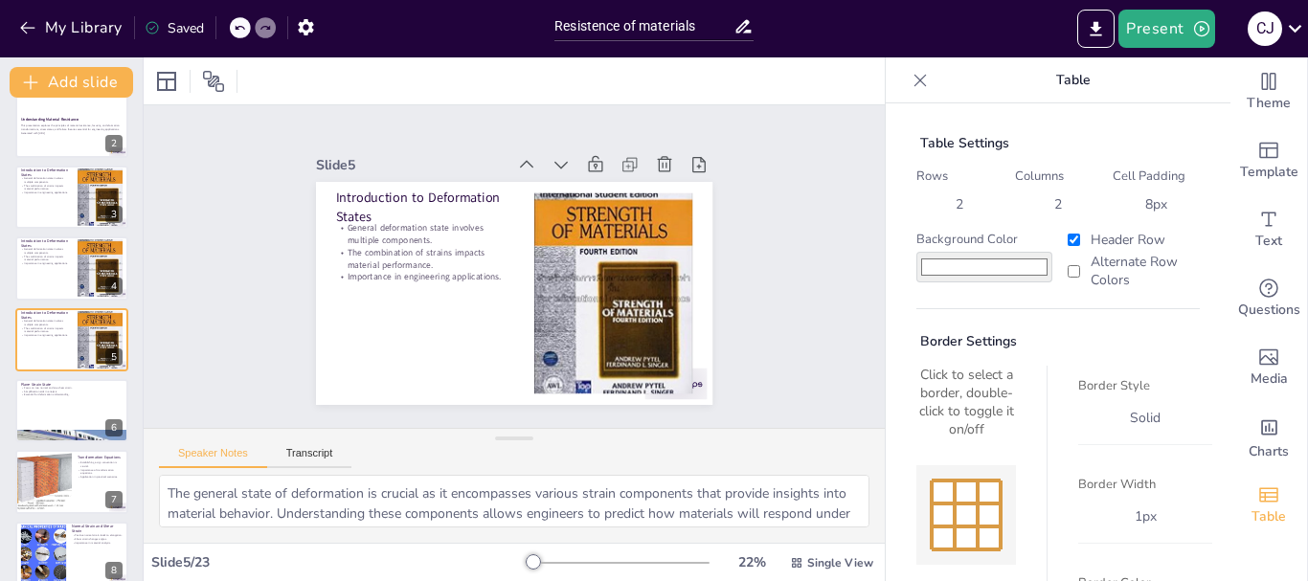
checkbox input "true"
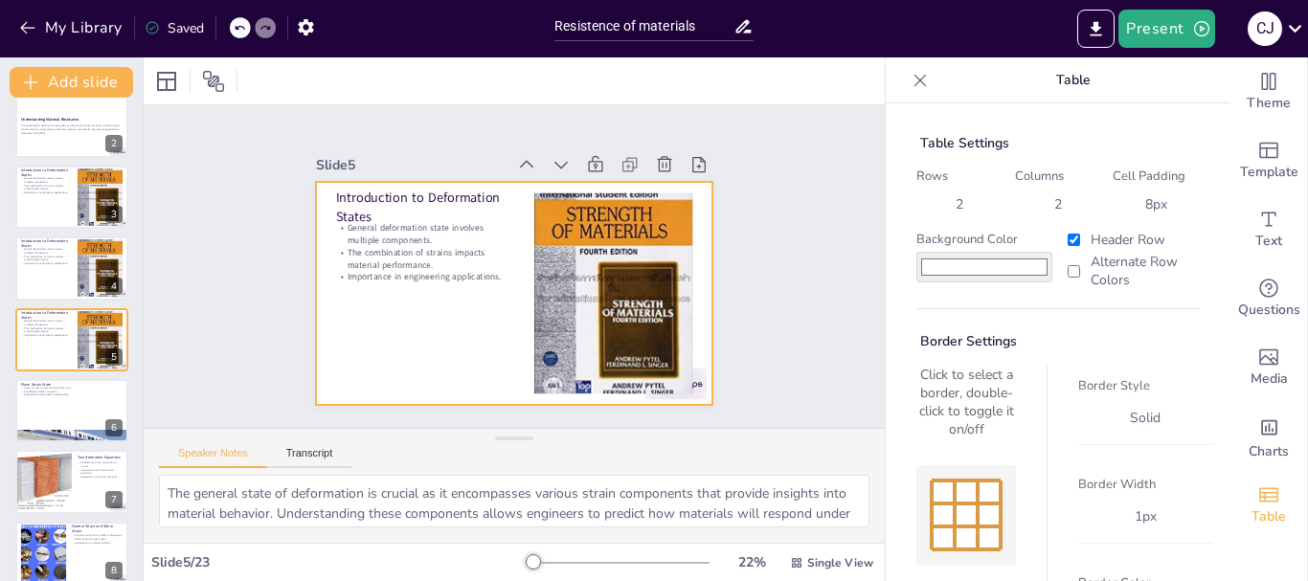
checkbox input "true"
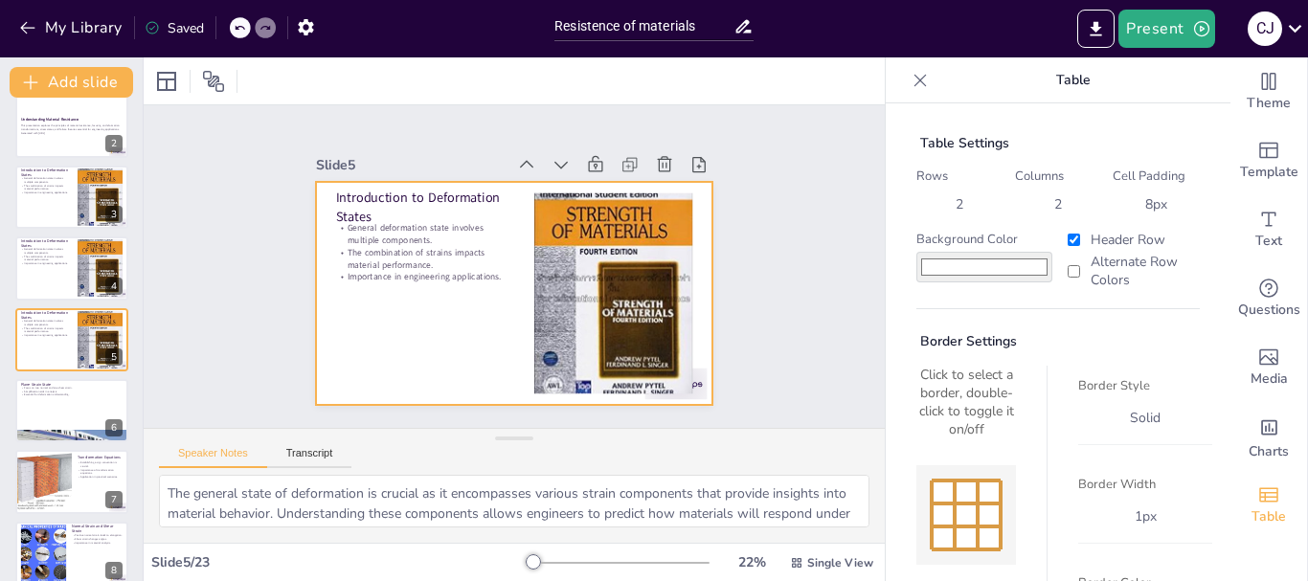
checkbox input "true"
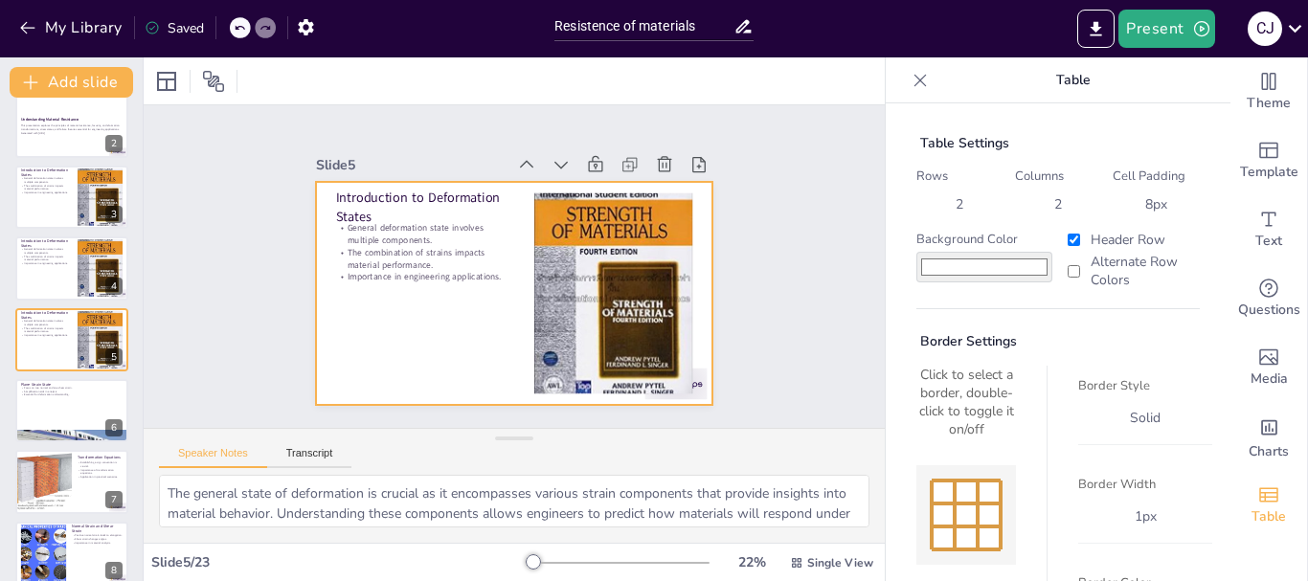
checkbox input "true"
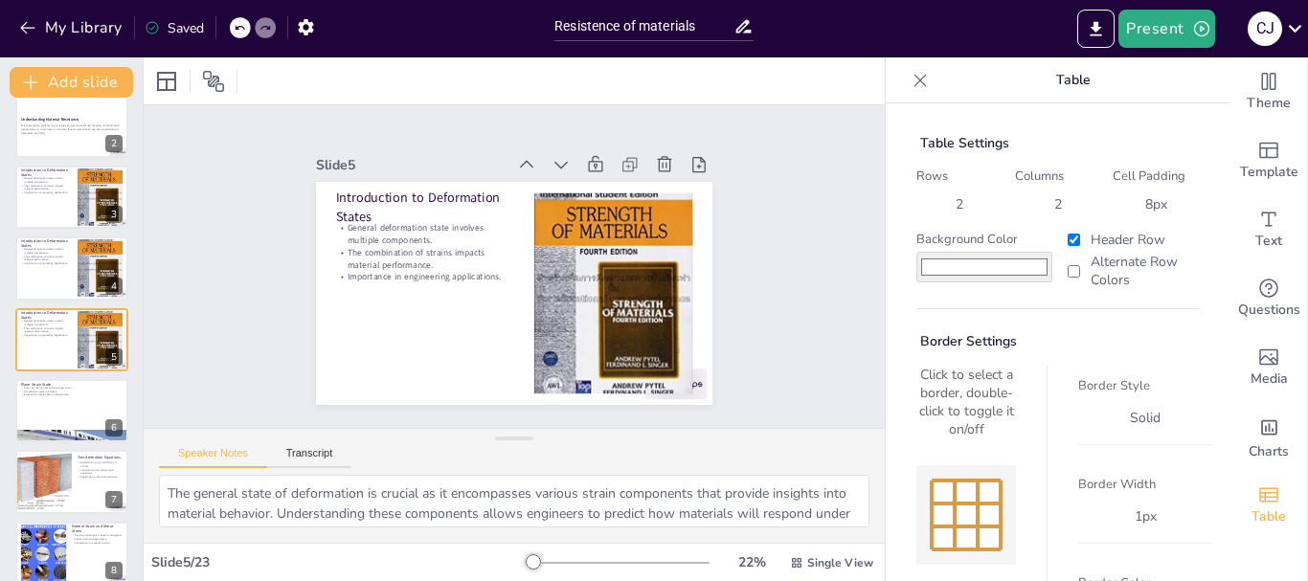
checkbox input "true"
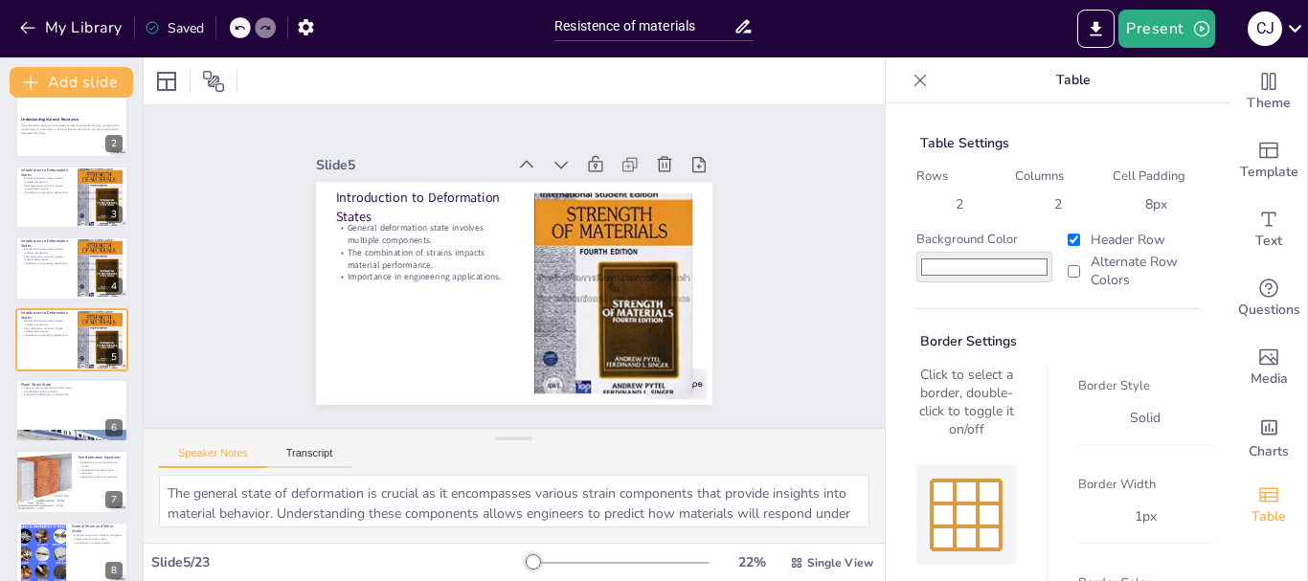
checkbox input "true"
